Goal: Information Seeking & Learning: Learn about a topic

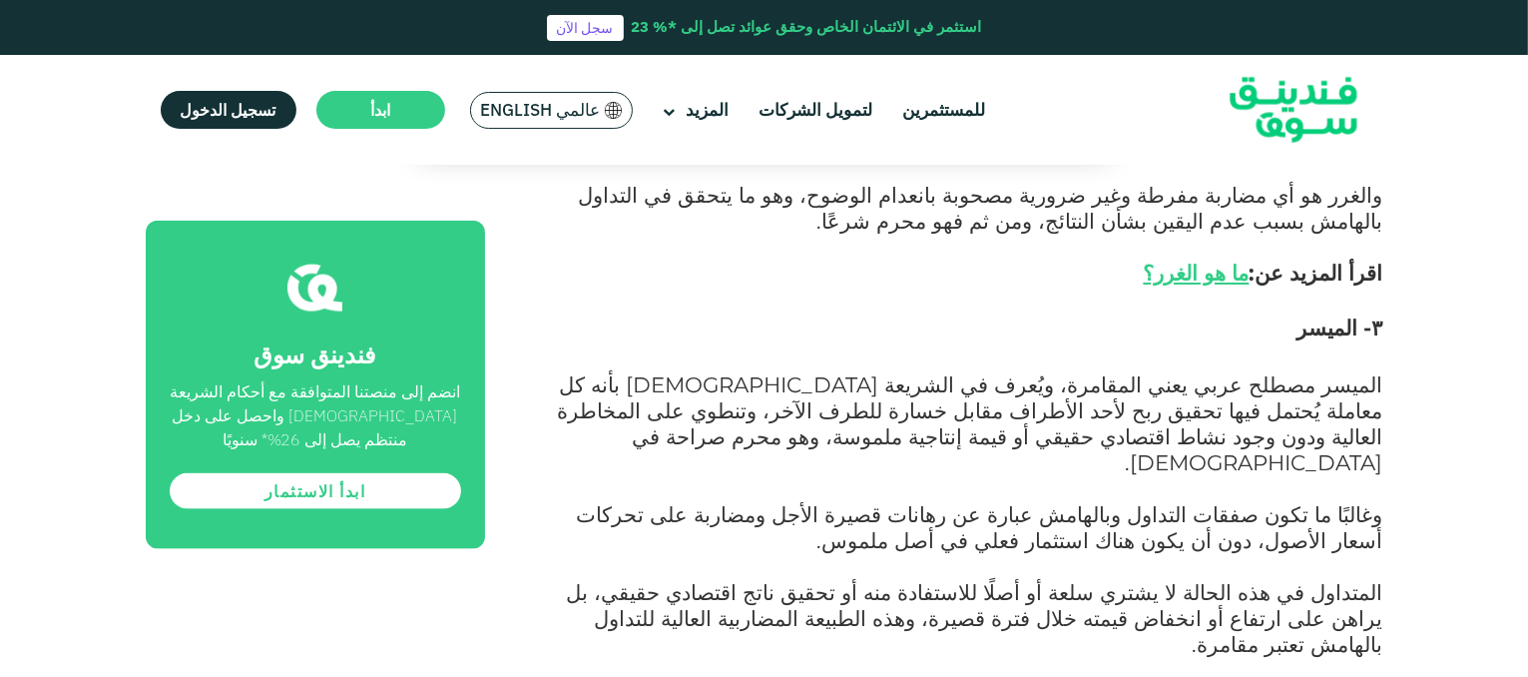
scroll to position [2435, 0]
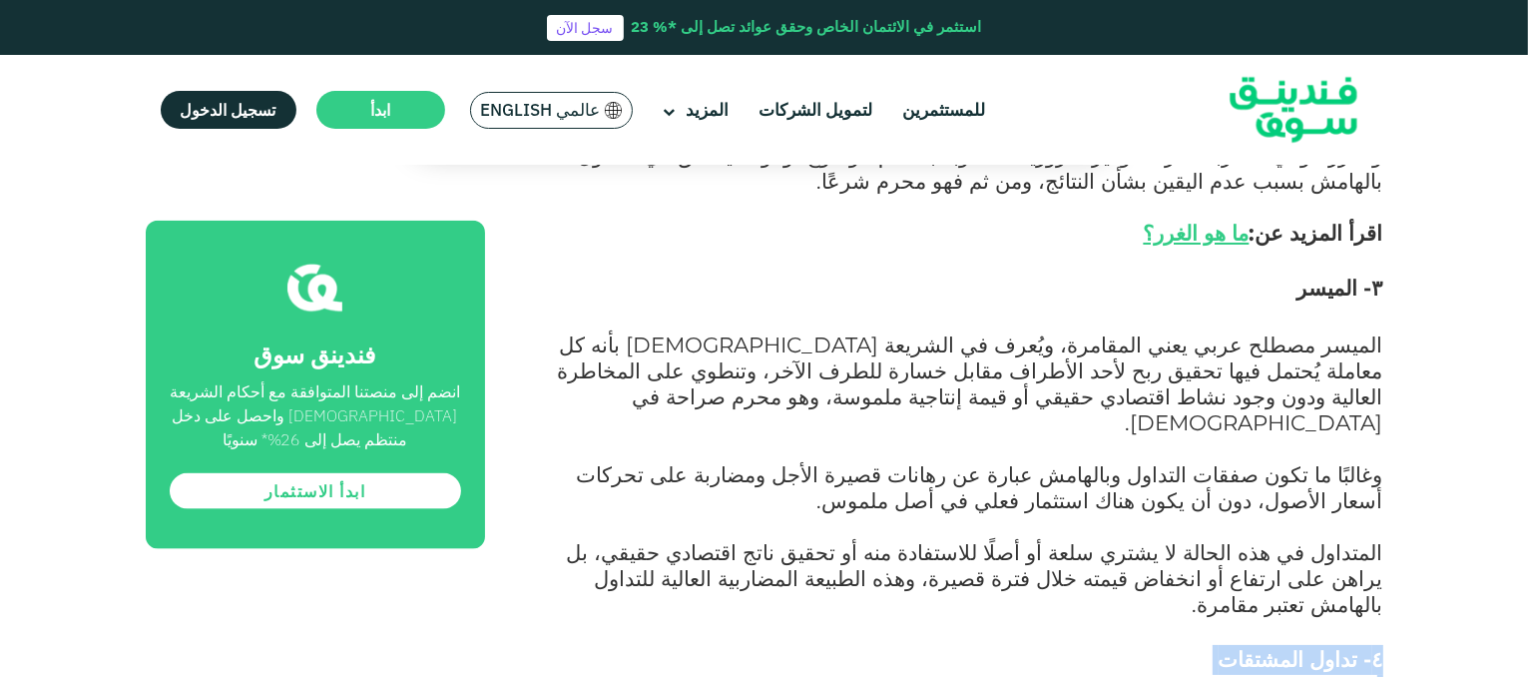
drag, startPoint x: 1315, startPoint y: 412, endPoint x: 1436, endPoint y: 245, distance: 207.2
click at [1436, 245] on div "الصفحة الرئيسية المدونة الامتثال للشريعة يوليو 12, 2025 ١" at bounding box center [764, 26] width 1528 height 4565
copy div "٤- تداول المشتقات المشتقات هي أوراق مالية تستمد قيمتها من أصل أساسي، ومن الأمثل…"
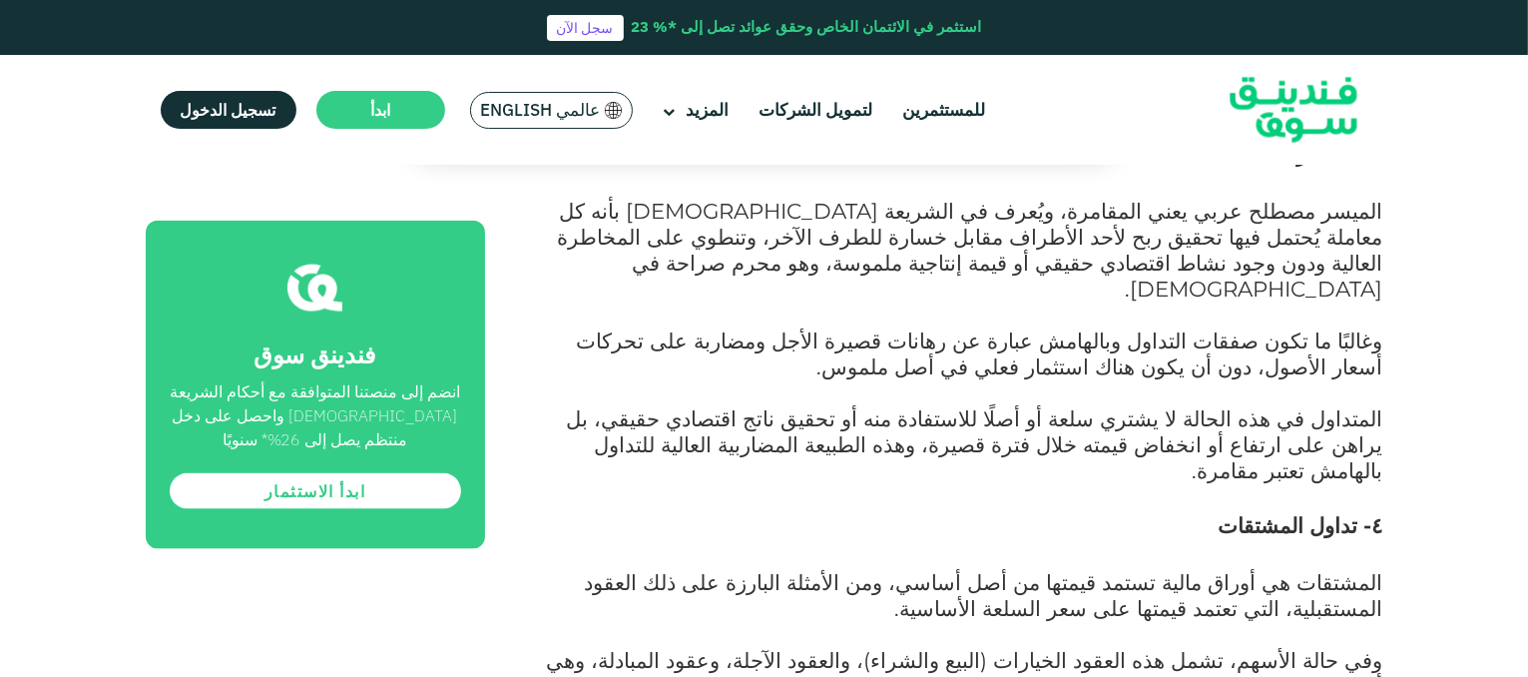
scroll to position [2698, 0]
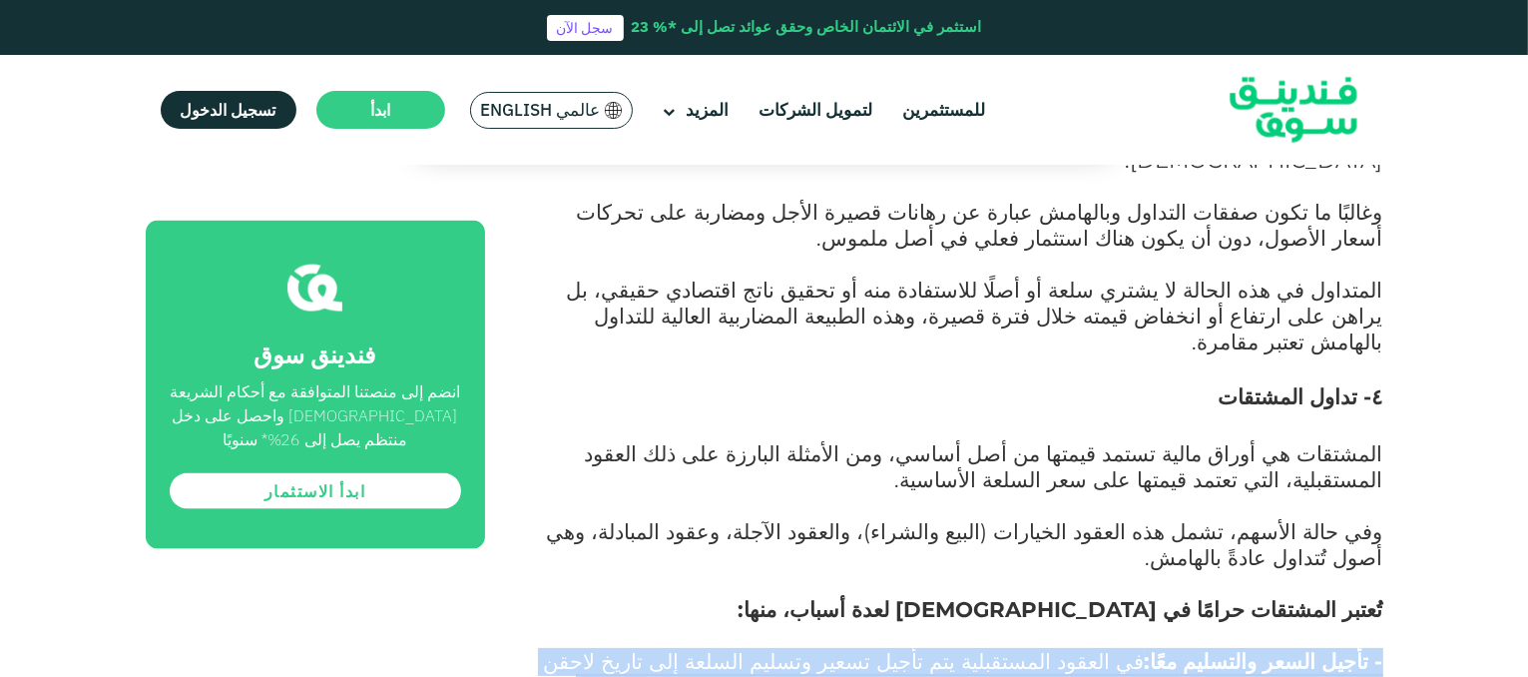
drag, startPoint x: 1381, startPoint y: 496, endPoint x: 1087, endPoint y: 445, distance: 298.8
copy div "- تأجيل السعر والتسليم معًا: في العقود المستقبلية يتم تأجيل تسعير وتسليم السلعة…"
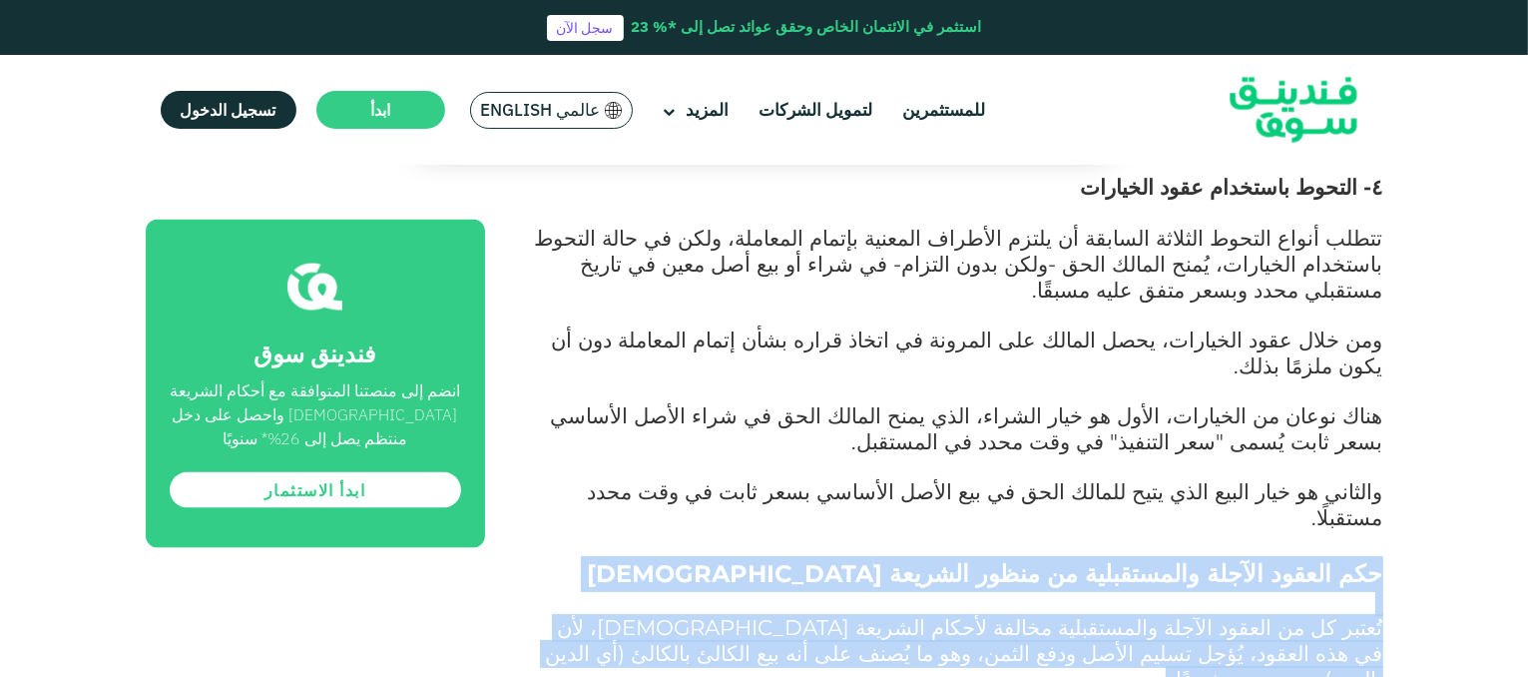
scroll to position [3114, 0]
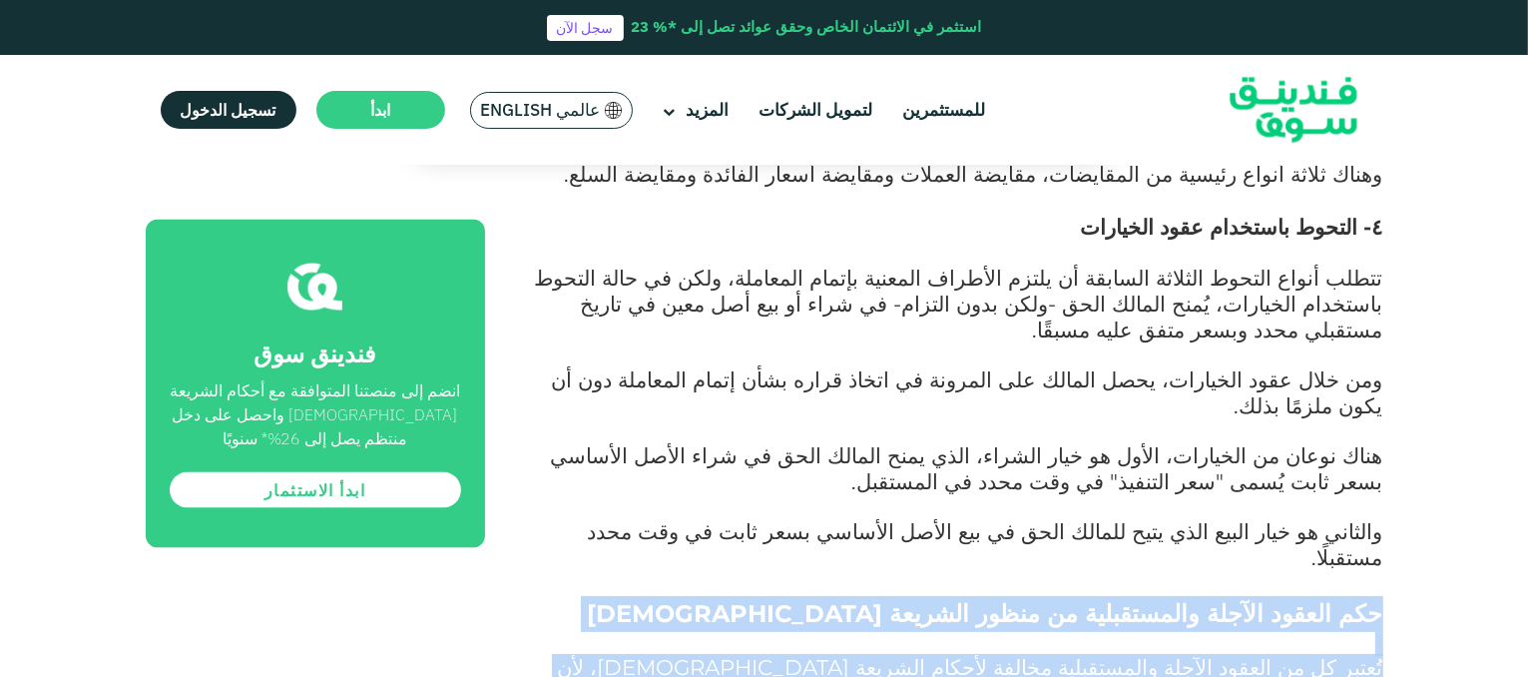
drag, startPoint x: 623, startPoint y: 465, endPoint x: 1485, endPoint y: 243, distance: 890.6
click at [1485, 243] on div "الصفحة الرئيسية المدونة الامتثال للشريعة [DATE] ١" at bounding box center [764, 380] width 1528 height 6629
copy div "lor ipsumd sitame consectetur ad elits doeiusm temporinc uُlabo et do magnaa en…"
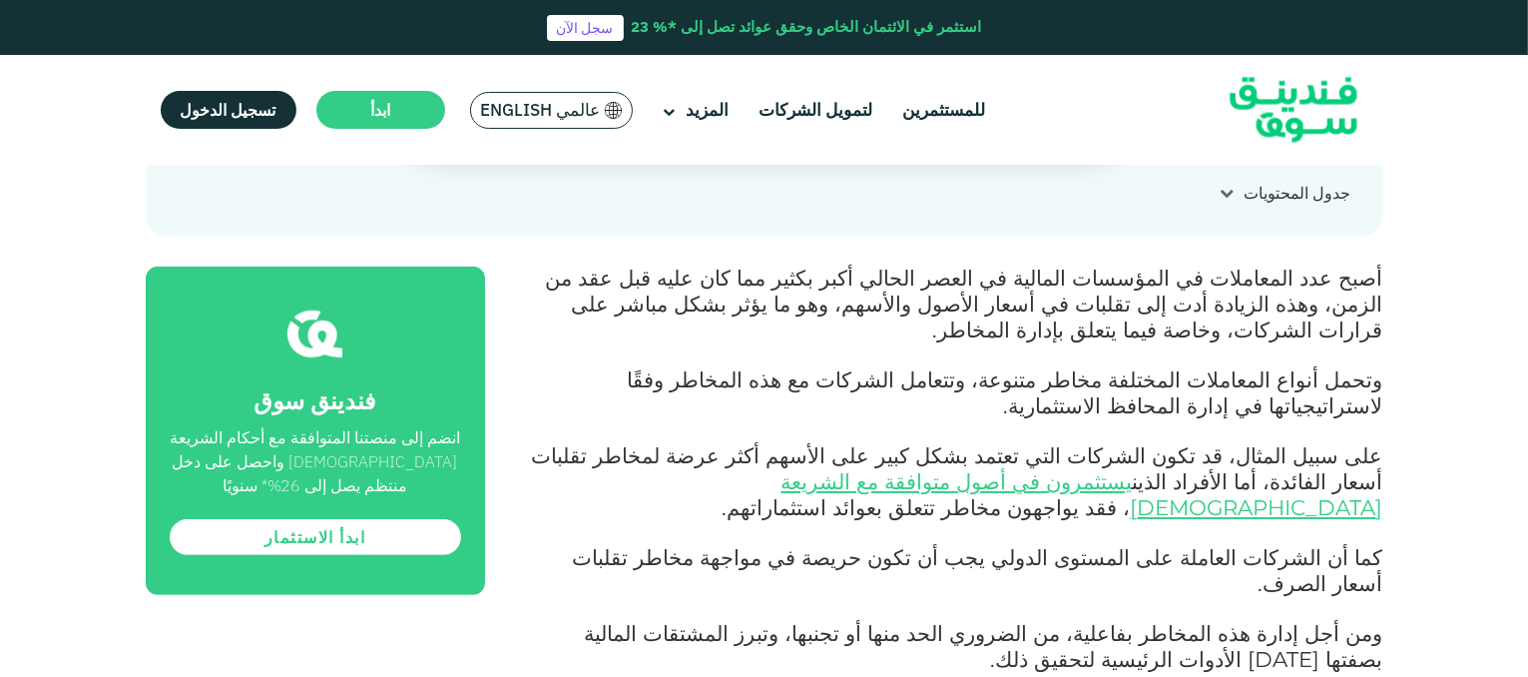
scroll to position [759, 0]
